Goal: Information Seeking & Learning: Learn about a topic

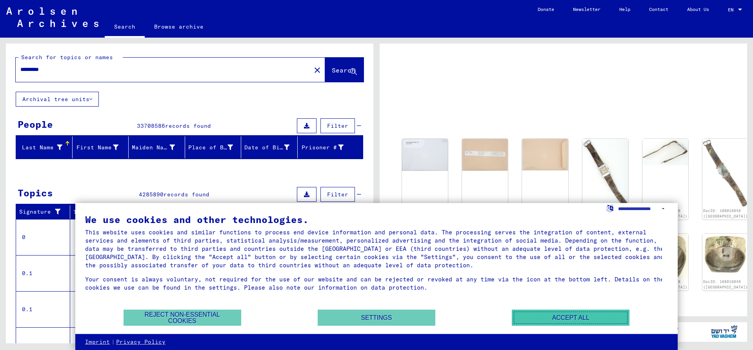
click at [557, 318] on button "Accept all" at bounding box center [571, 318] width 118 height 16
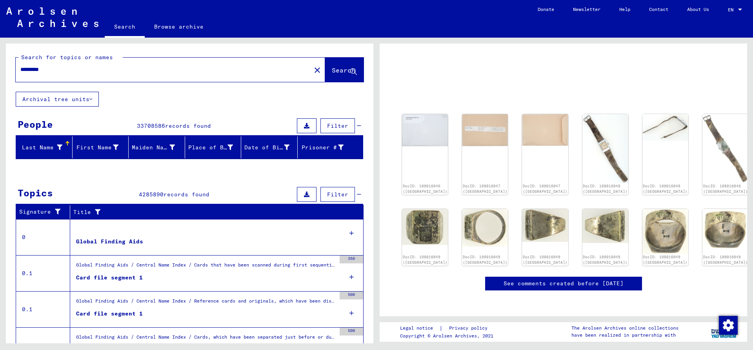
scroll to position [58, 0]
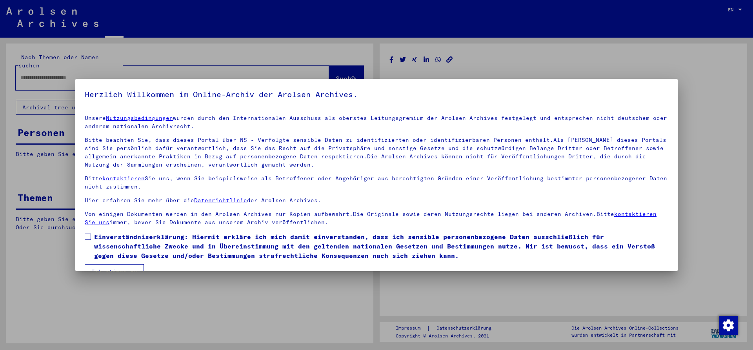
type input "*********"
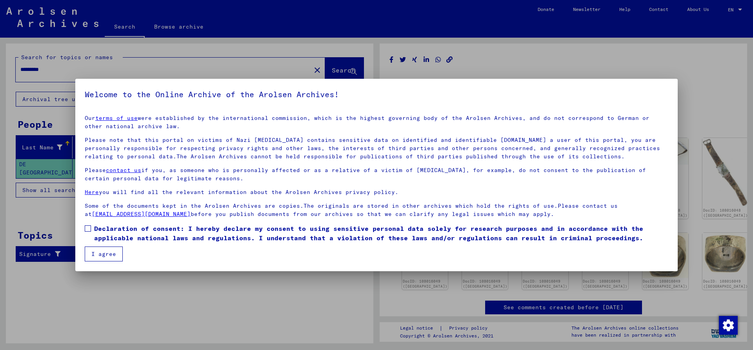
click at [86, 253] on button "I agree" at bounding box center [104, 254] width 38 height 15
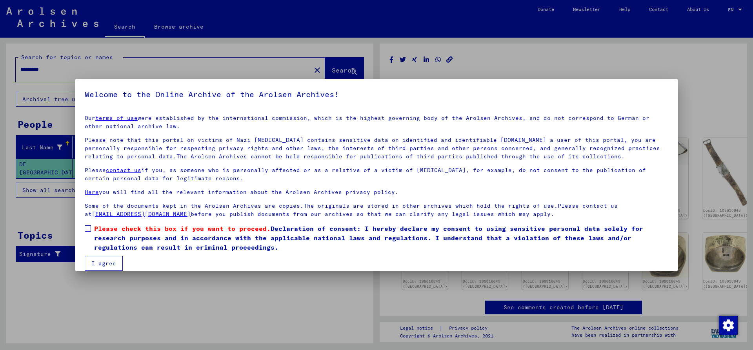
click at [92, 229] on label "Please check this box if you want to proceed. Declaration of consent: I hereby …" at bounding box center [376, 238] width 583 height 28
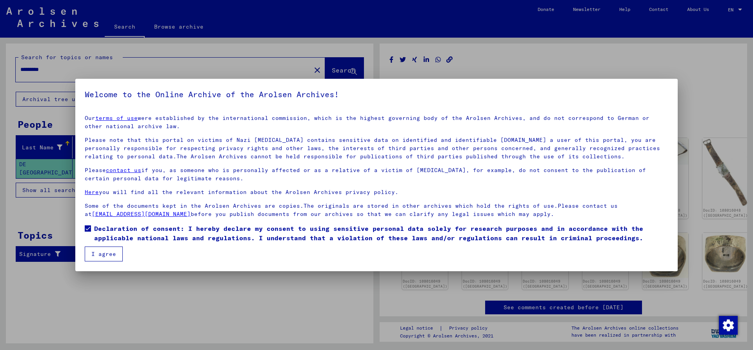
click at [98, 255] on button "I agree" at bounding box center [104, 254] width 38 height 15
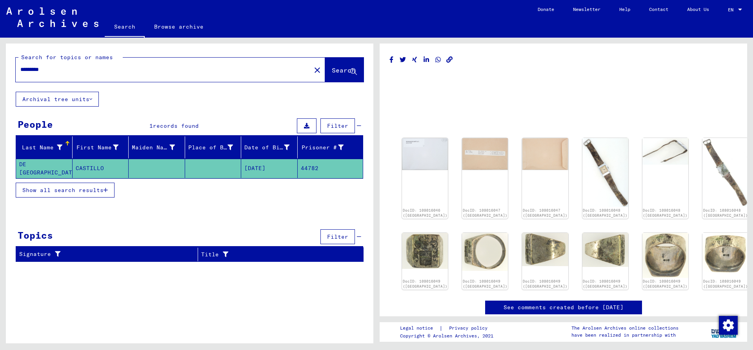
scroll to position [6, 0]
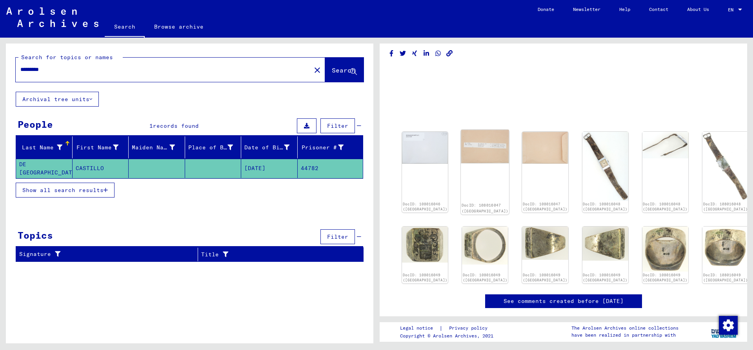
click at [489, 151] on img at bounding box center [485, 147] width 48 height 34
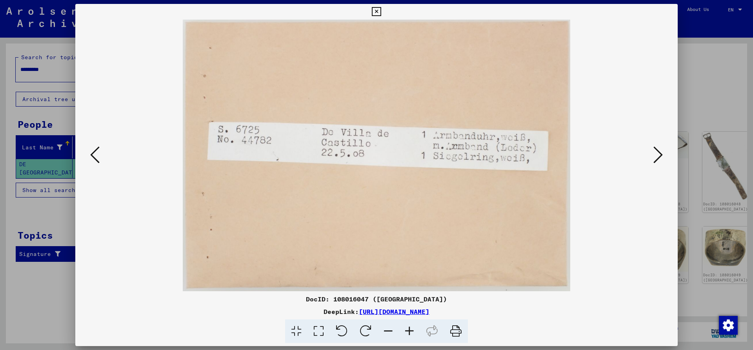
click at [655, 163] on icon at bounding box center [657, 154] width 9 height 19
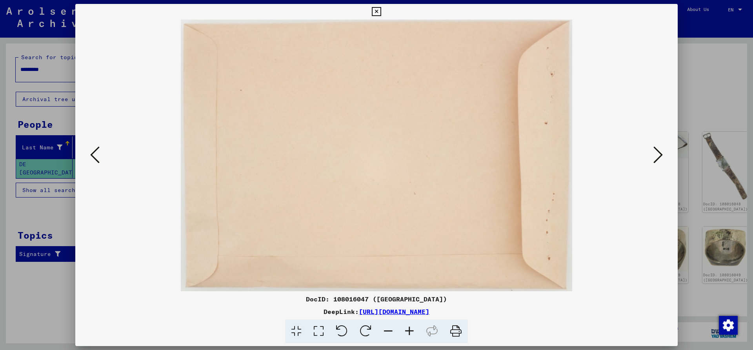
click at [653, 163] on button at bounding box center [658, 155] width 14 height 22
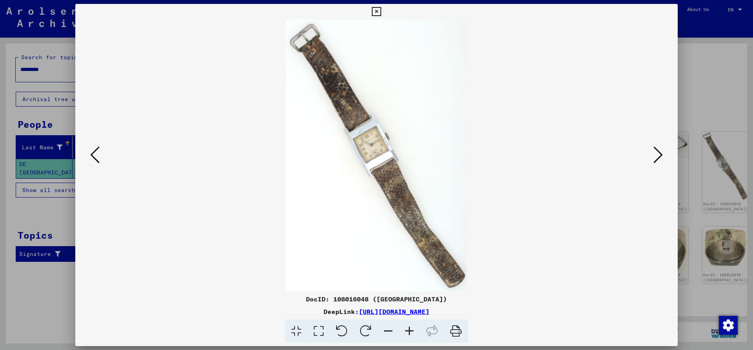
click at [653, 163] on button at bounding box center [658, 155] width 14 height 22
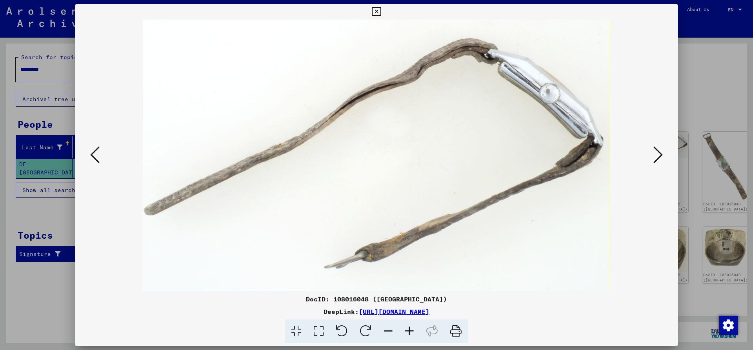
click at [653, 163] on icon at bounding box center [657, 154] width 9 height 19
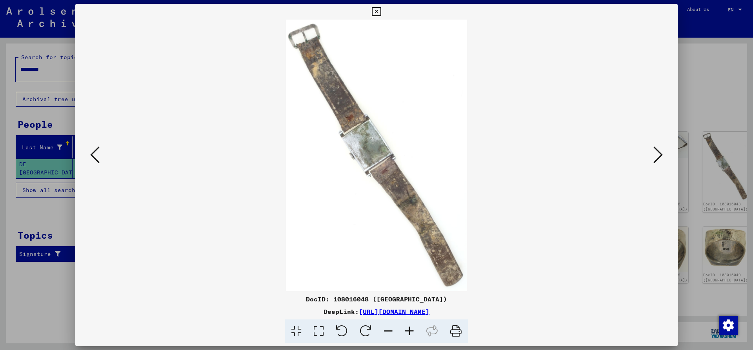
click at [653, 163] on icon at bounding box center [657, 154] width 9 height 19
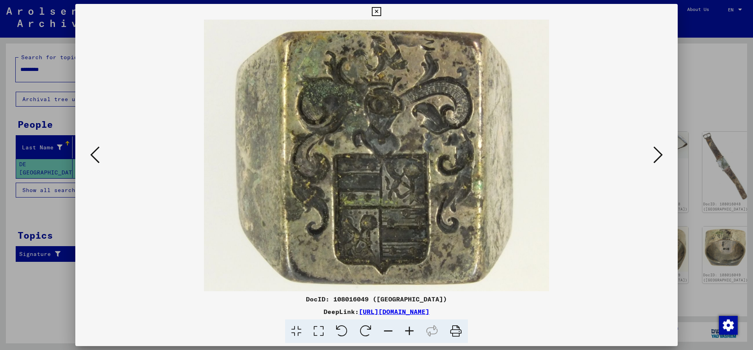
click at [653, 163] on icon at bounding box center [657, 154] width 9 height 19
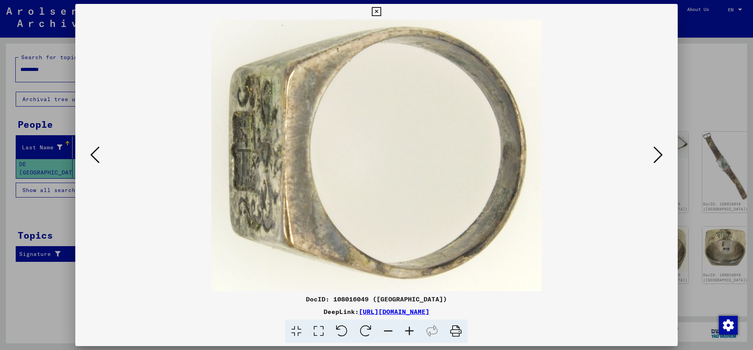
click at [653, 163] on icon at bounding box center [657, 154] width 9 height 19
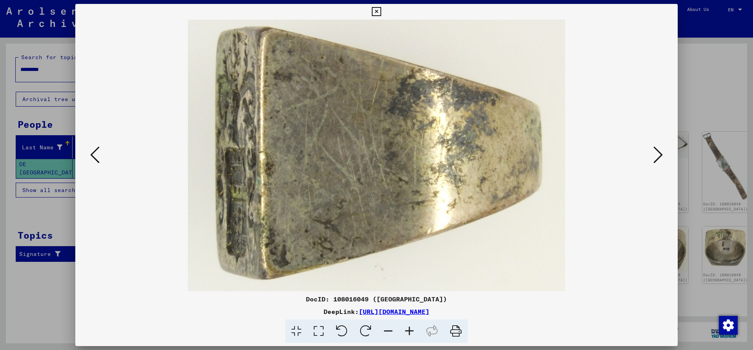
click at [653, 163] on icon at bounding box center [657, 154] width 9 height 19
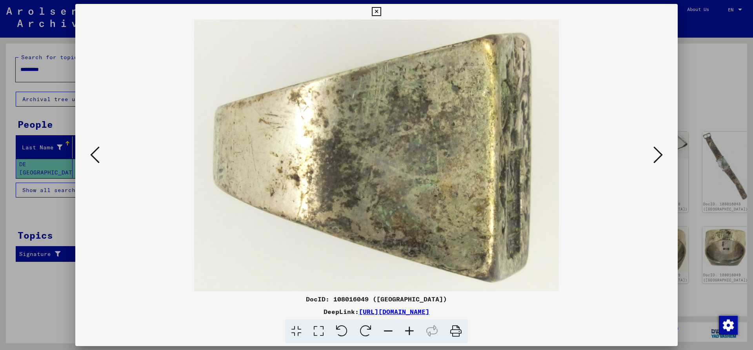
click at [653, 163] on icon at bounding box center [657, 154] width 9 height 19
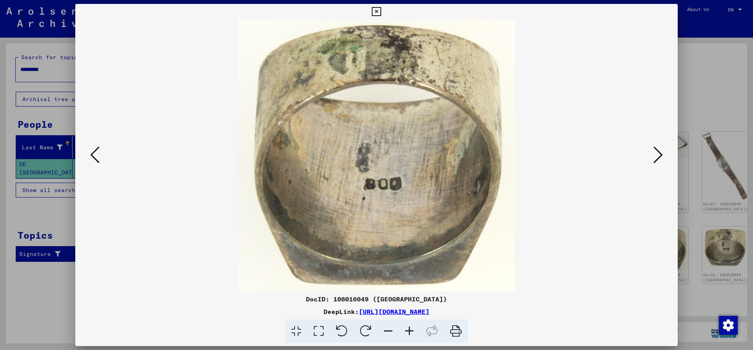
click at [653, 163] on icon at bounding box center [657, 154] width 9 height 19
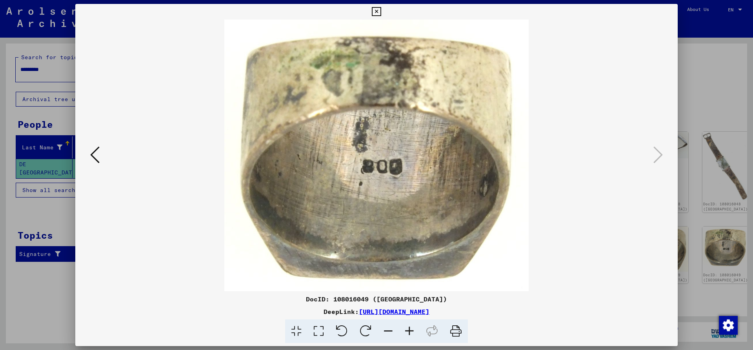
click at [717, 97] on div at bounding box center [376, 175] width 753 height 350
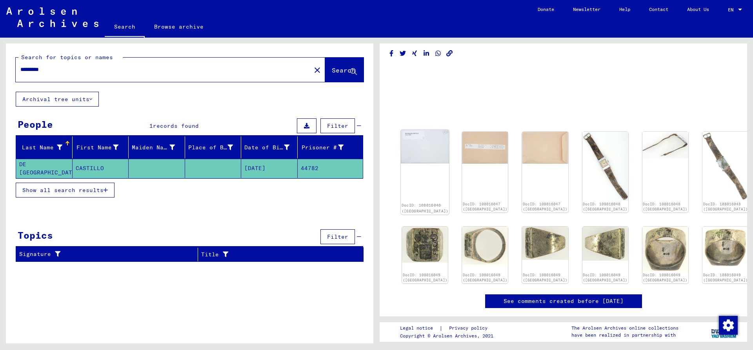
click at [408, 149] on img at bounding box center [425, 147] width 48 height 34
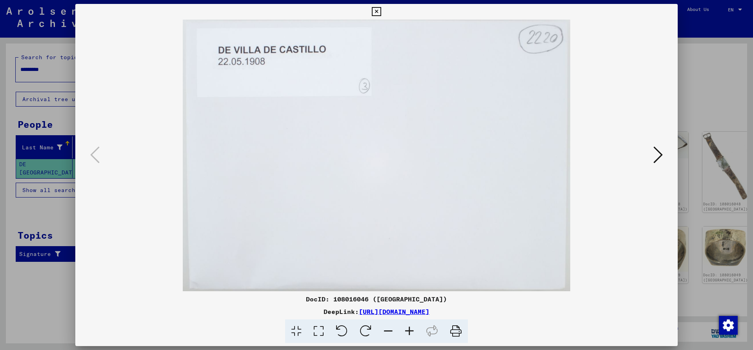
click at [650, 145] on img at bounding box center [376, 156] width 549 height 272
drag, startPoint x: 650, startPoint y: 145, endPoint x: 654, endPoint y: 148, distance: 4.2
click at [654, 148] on div at bounding box center [376, 156] width 602 height 272
click at [657, 160] on icon at bounding box center [657, 154] width 9 height 19
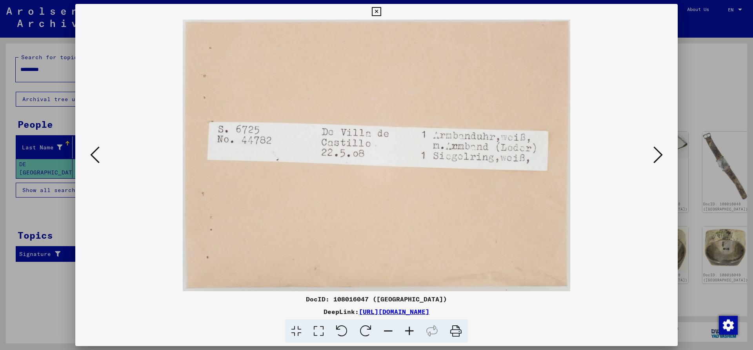
click at [657, 160] on icon at bounding box center [657, 154] width 9 height 19
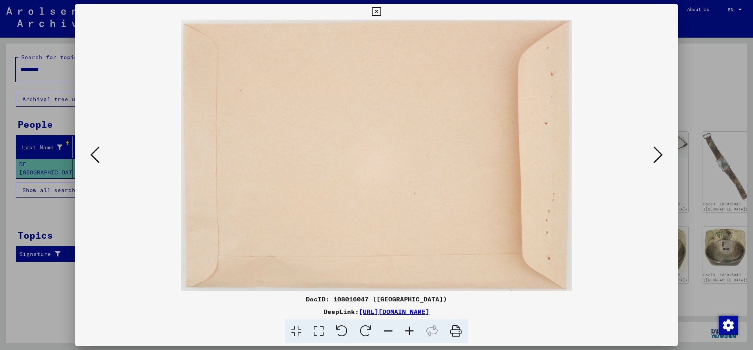
drag, startPoint x: 667, startPoint y: 116, endPoint x: 676, endPoint y: 114, distance: 9.5
click at [676, 115] on div at bounding box center [376, 156] width 602 height 272
click at [685, 103] on div at bounding box center [376, 175] width 753 height 350
